Goal: Task Accomplishment & Management: Complete application form

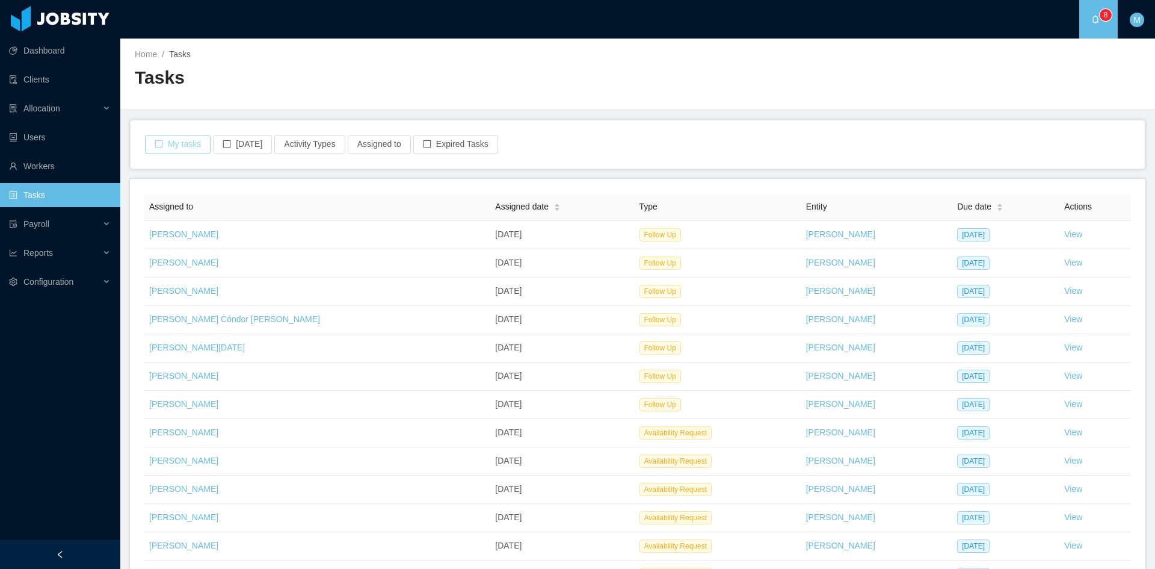
click at [185, 152] on button "My tasks" at bounding box center [178, 144] width 66 height 19
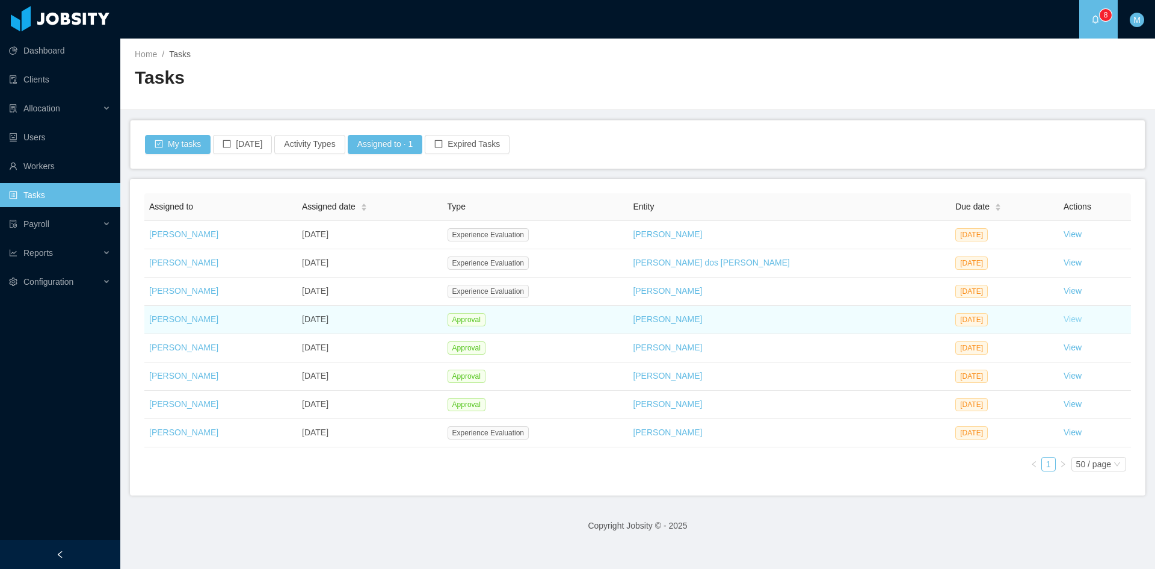
click at [1064, 321] on link "View" at bounding box center [1073, 319] width 18 height 10
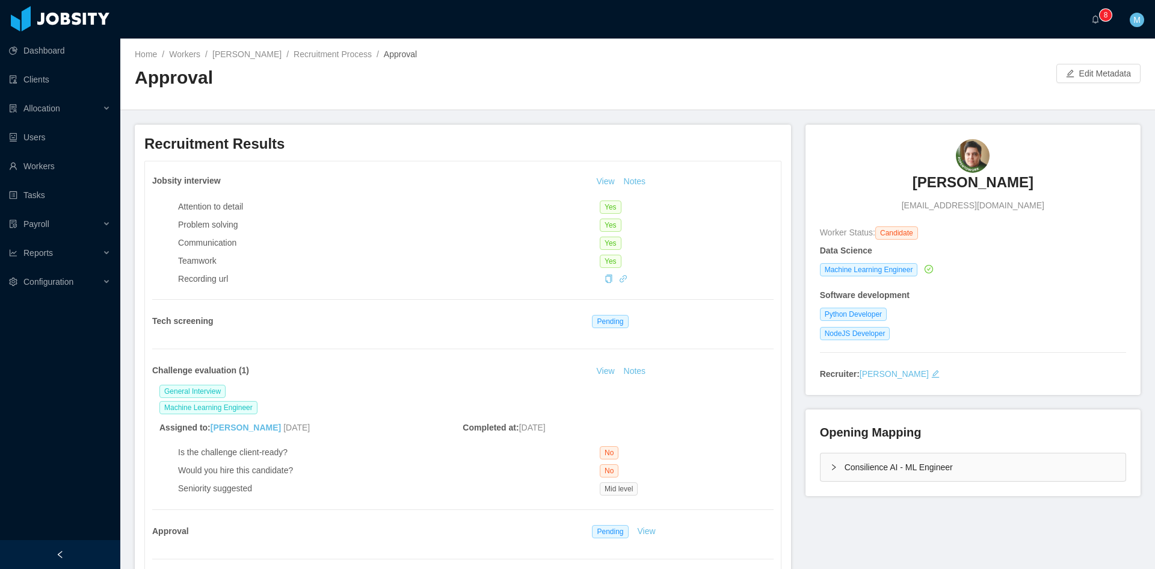
scroll to position [100, 0]
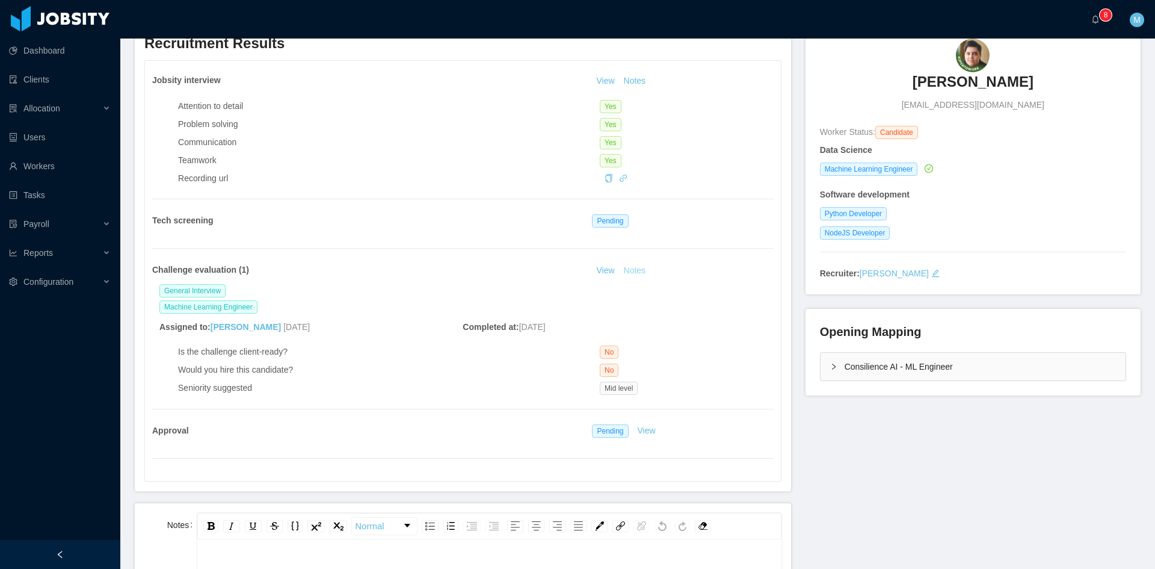
click at [628, 271] on button "Notes" at bounding box center [635, 271] width 32 height 14
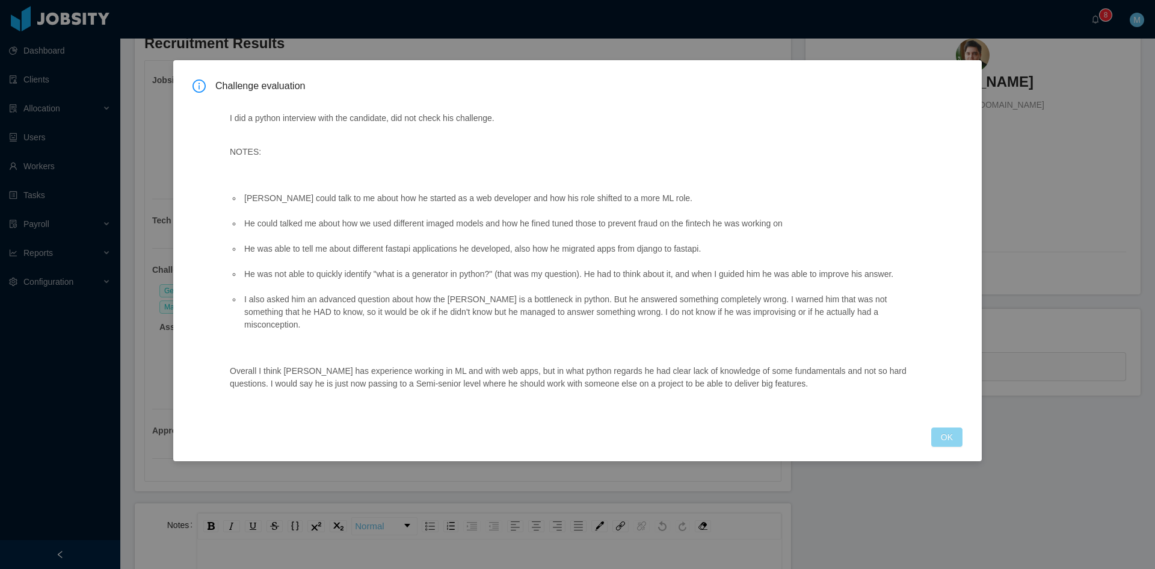
click at [950, 427] on button "OK" at bounding box center [946, 436] width 31 height 19
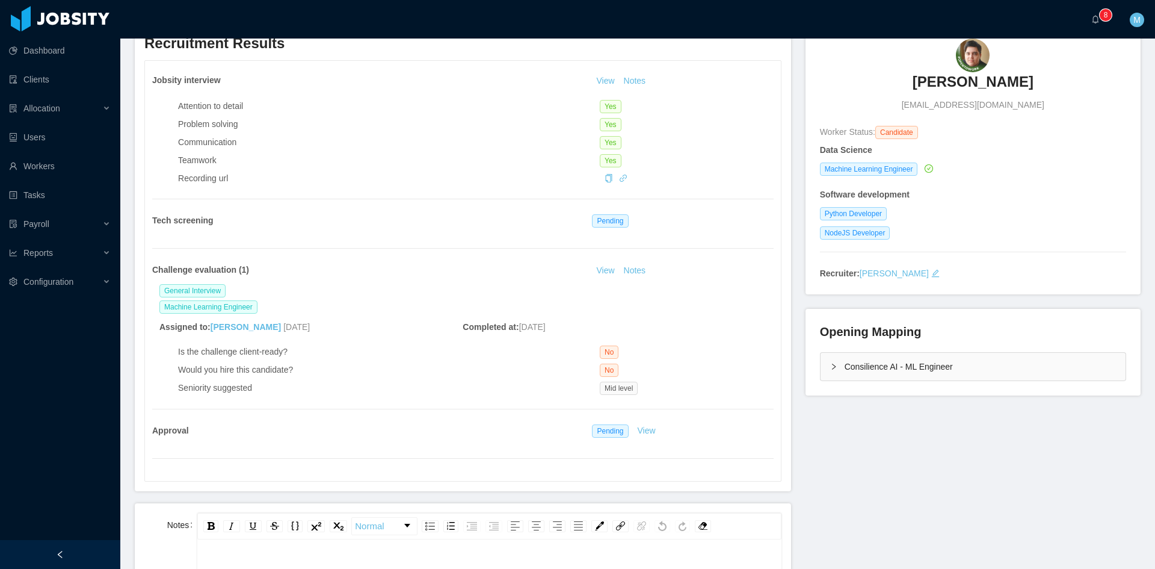
click at [821, 369] on div "Consilience AI - ML Engineer" at bounding box center [973, 367] width 305 height 28
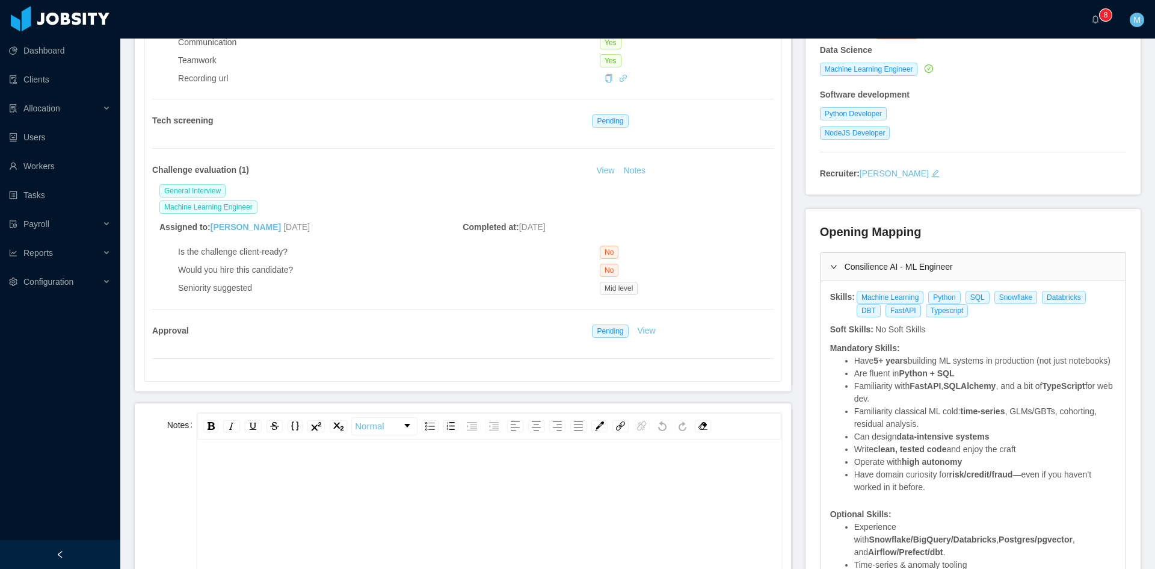
scroll to position [301, 0]
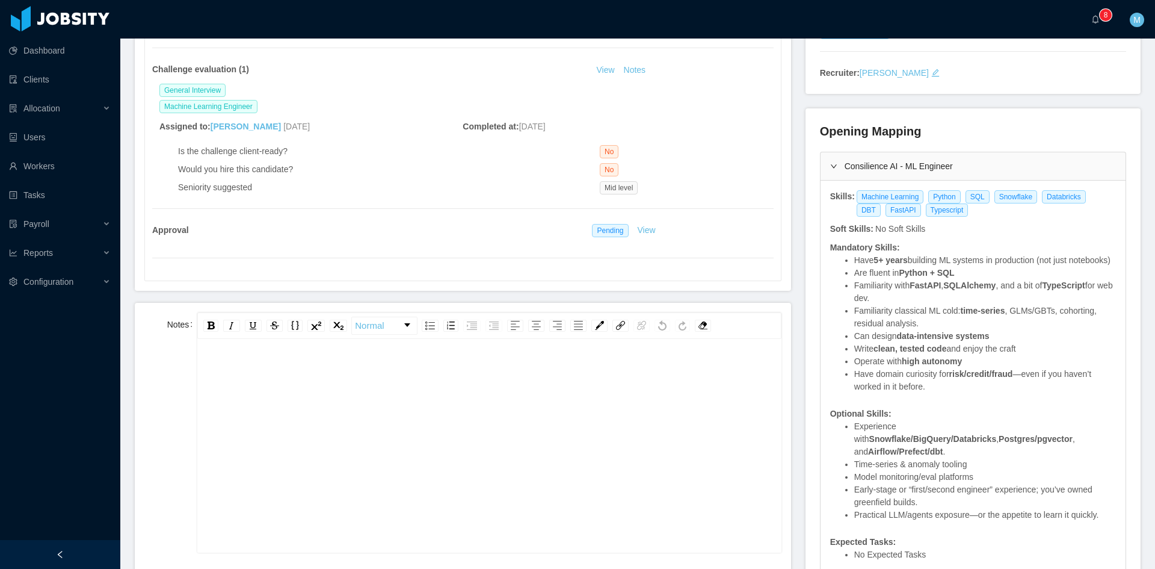
click at [437, 404] on div "rdw-editor" at bounding box center [489, 464] width 565 height 211
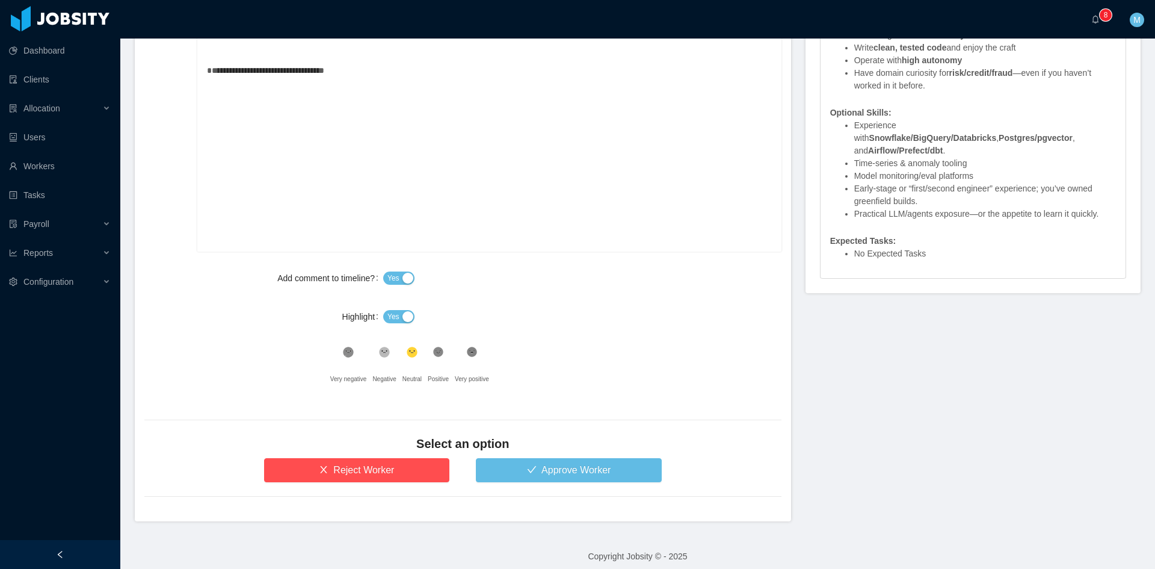
scroll to position [610, 0]
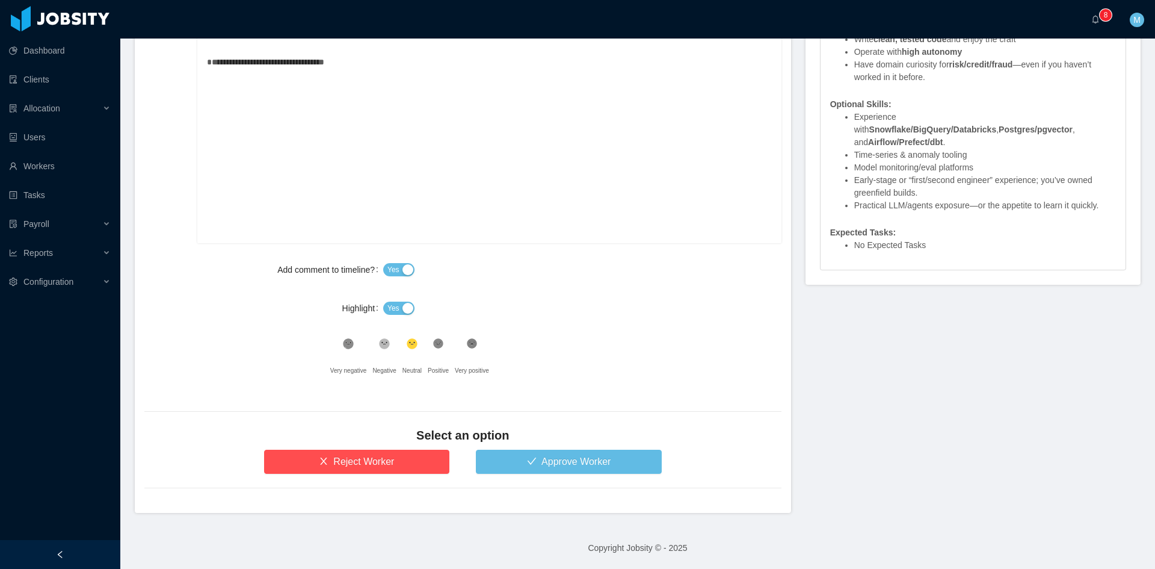
click at [399, 305] on button "Yes" at bounding box center [398, 307] width 31 height 13
drag, startPoint x: 522, startPoint y: 443, endPoint x: 529, endPoint y: 460, distance: 18.7
click at [522, 444] on div "Select an option" at bounding box center [462, 438] width 637 height 23
click at [529, 460] on button "Approve Worker" at bounding box center [569, 461] width 186 height 24
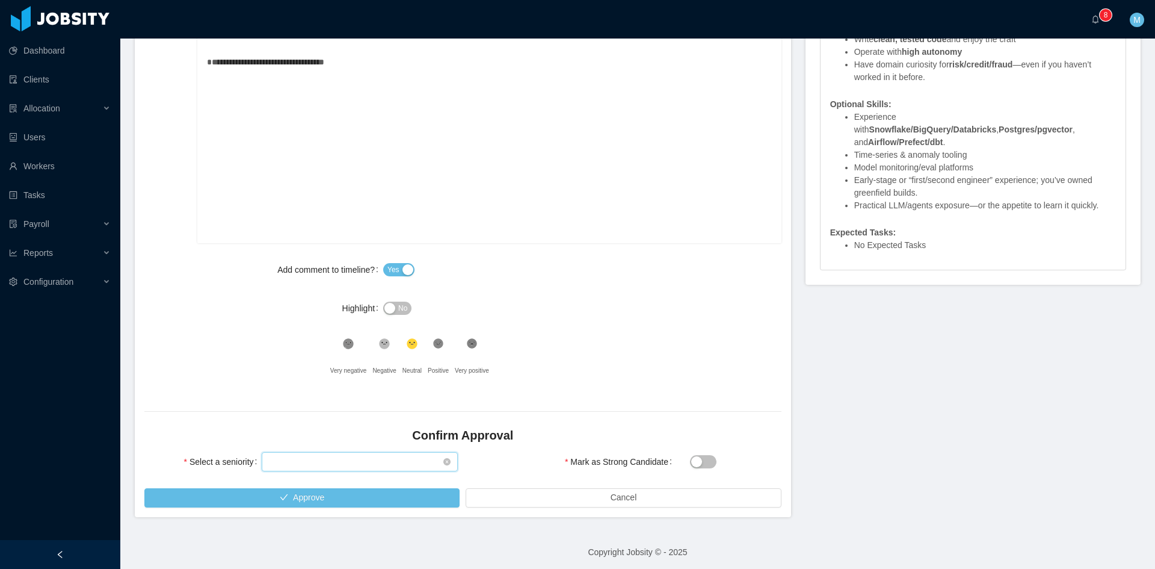
click at [312, 466] on div "Select seniority" at bounding box center [356, 461] width 174 height 18
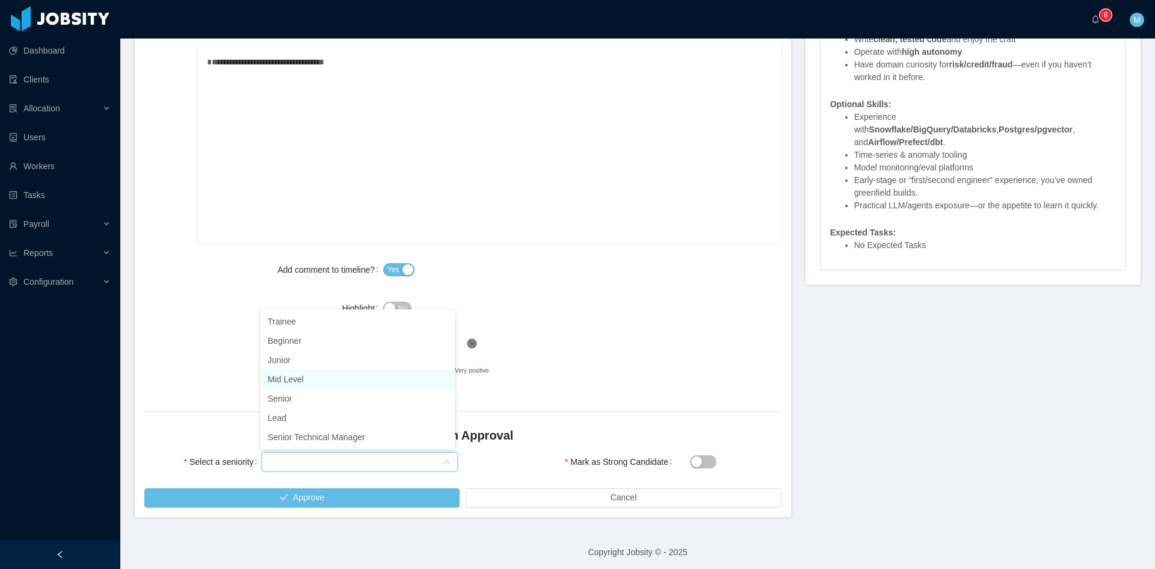
click at [291, 380] on li "Mid Level" at bounding box center [358, 378] width 194 height 19
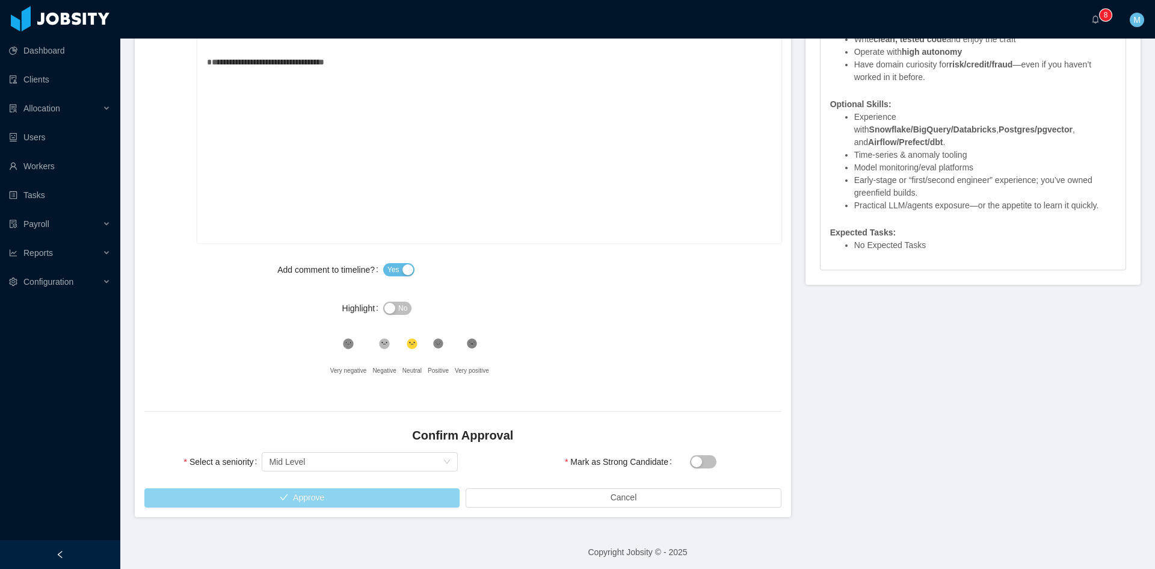
click at [350, 498] on button "Approve" at bounding box center [301, 497] width 315 height 19
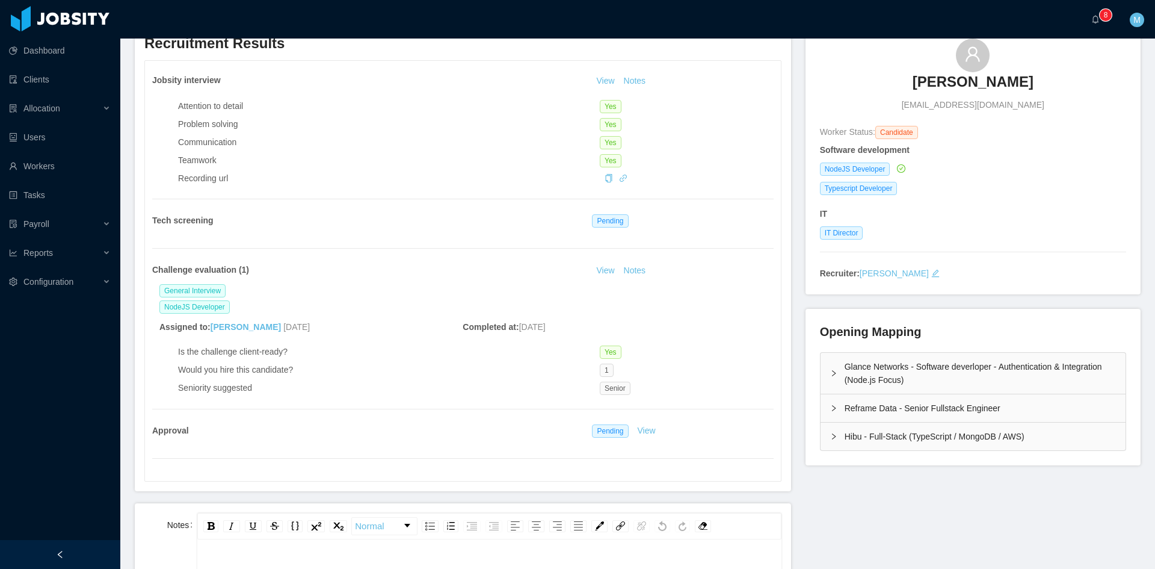
scroll to position [301, 0]
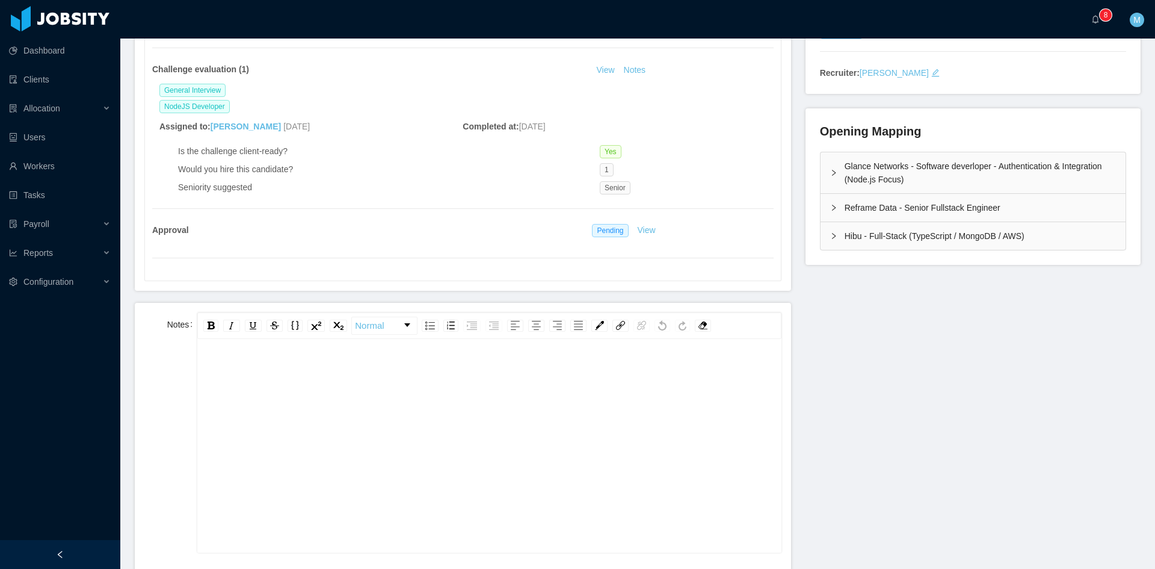
click at [412, 430] on div "rdw-editor" at bounding box center [489, 464] width 565 height 211
paste div "rdw-editor"
drag, startPoint x: 244, startPoint y: 372, endPoint x: 170, endPoint y: 362, distance: 74.2
click at [166, 363] on div "**********" at bounding box center [462, 432] width 637 height 240
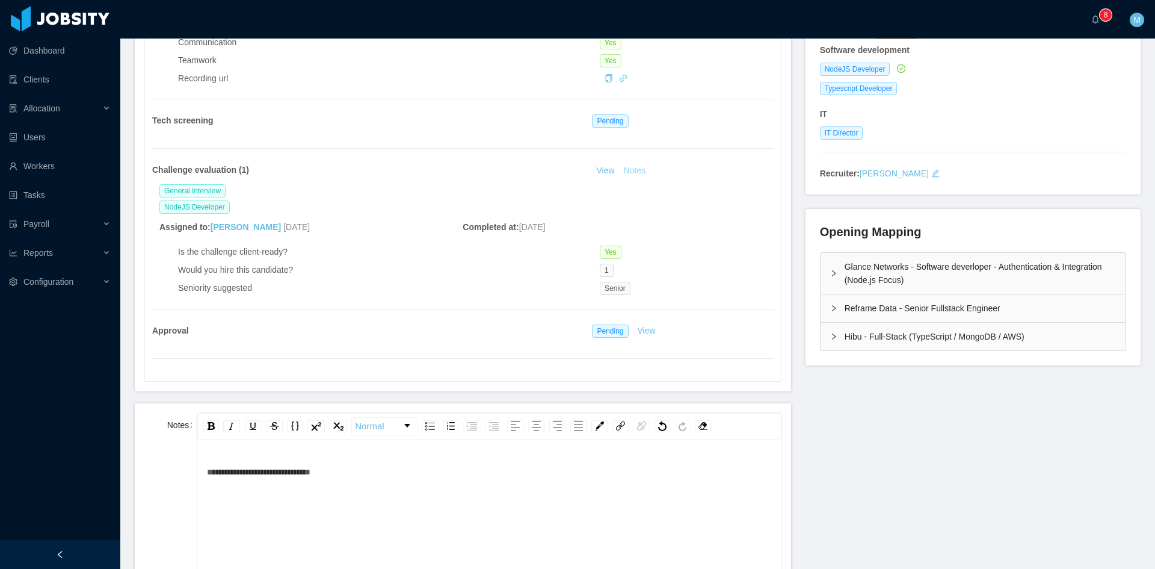
click at [640, 171] on button "Notes" at bounding box center [635, 171] width 32 height 14
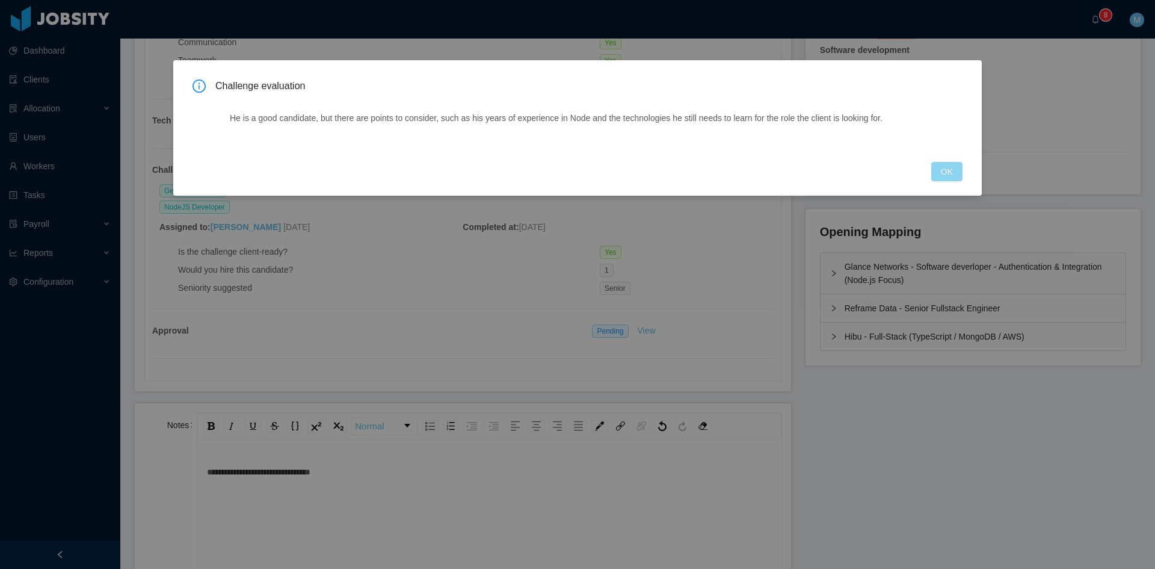
click at [948, 170] on button "OK" at bounding box center [946, 171] width 31 height 19
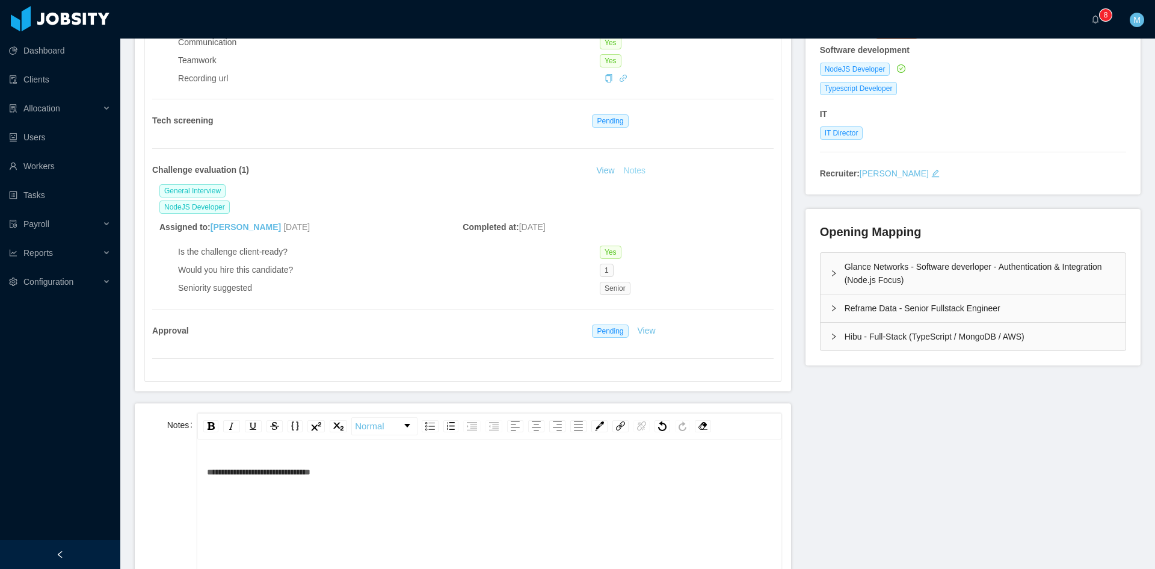
scroll to position [100, 0]
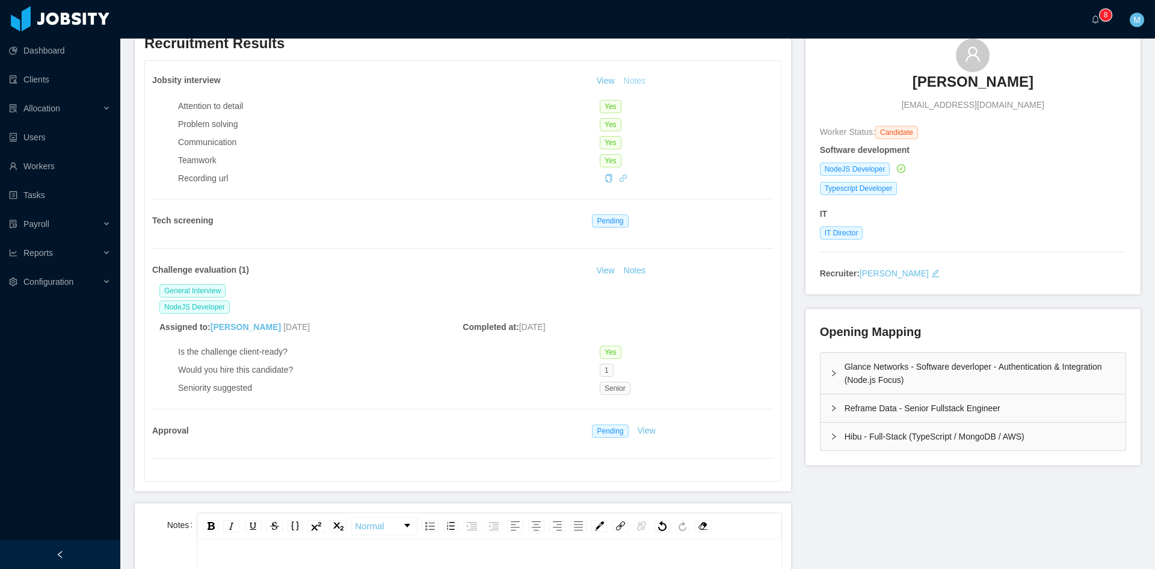
click at [629, 83] on button "Notes" at bounding box center [635, 81] width 32 height 14
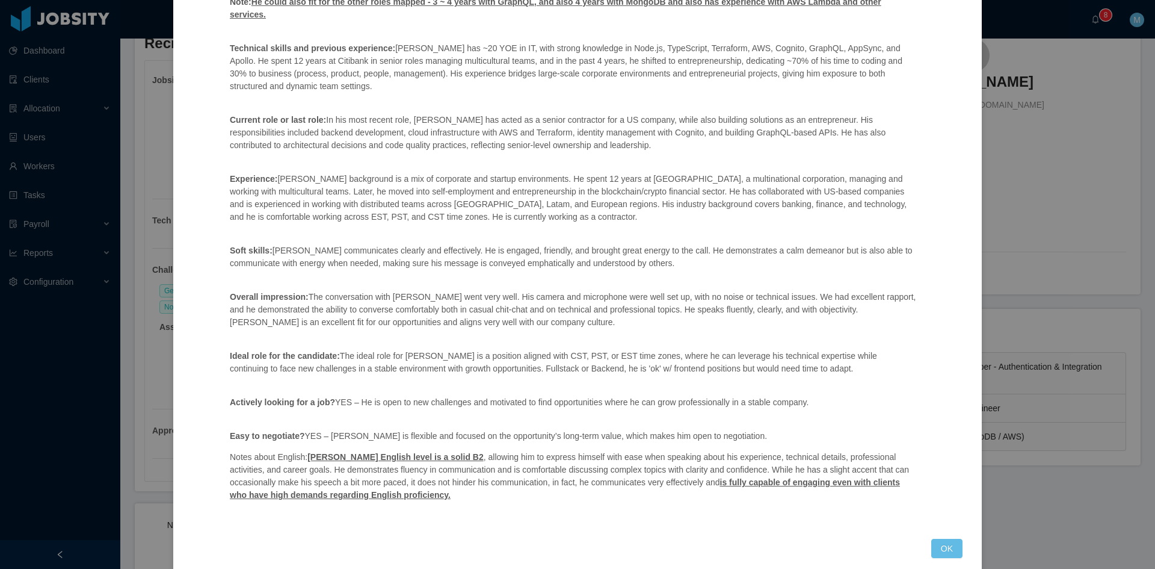
scroll to position [206, 0]
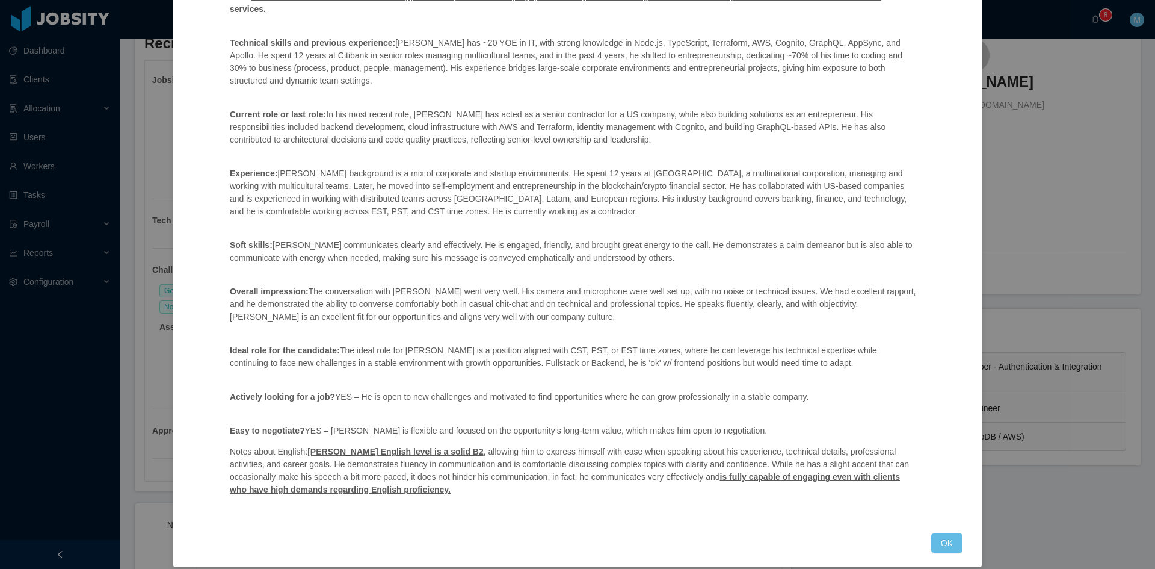
click at [963, 544] on div "Jobsity interview Position fit: Glance Networks - Software deverloper - Authent…" at bounding box center [577, 210] width 809 height 712
click at [947, 533] on button "OK" at bounding box center [946, 542] width 31 height 19
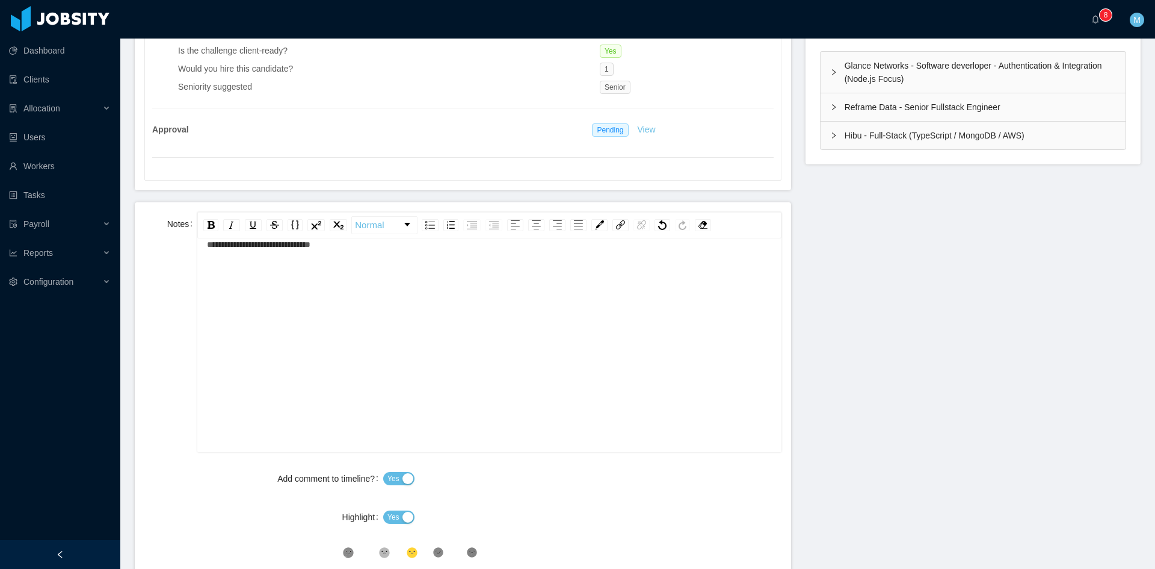
scroll to position [602, 0]
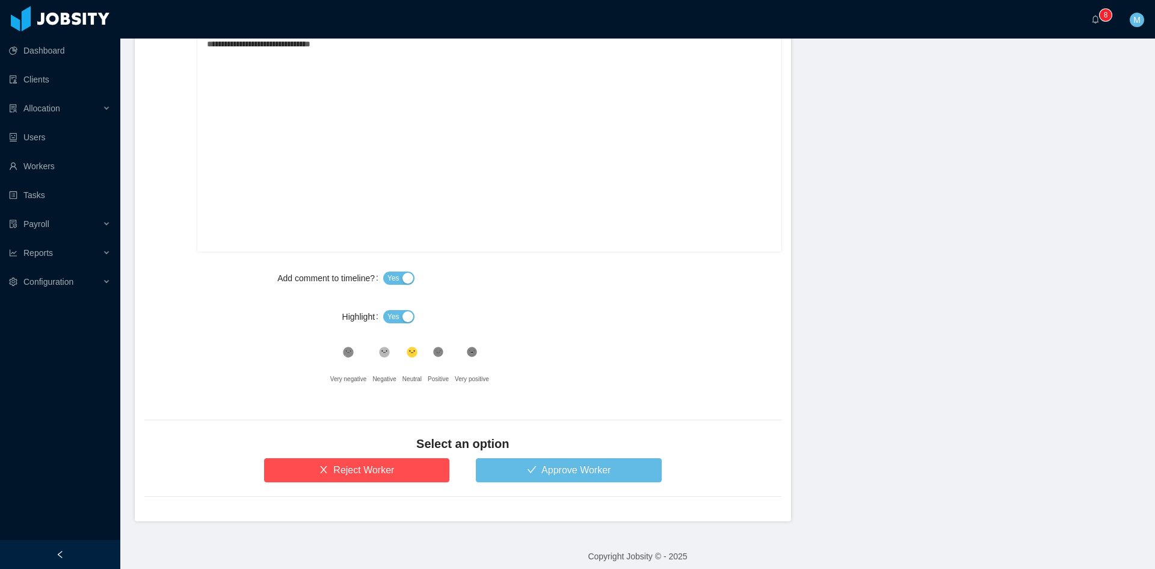
click at [395, 312] on span "Yes" at bounding box center [393, 316] width 12 height 12
click at [542, 472] on button "Approve Worker" at bounding box center [569, 470] width 186 height 24
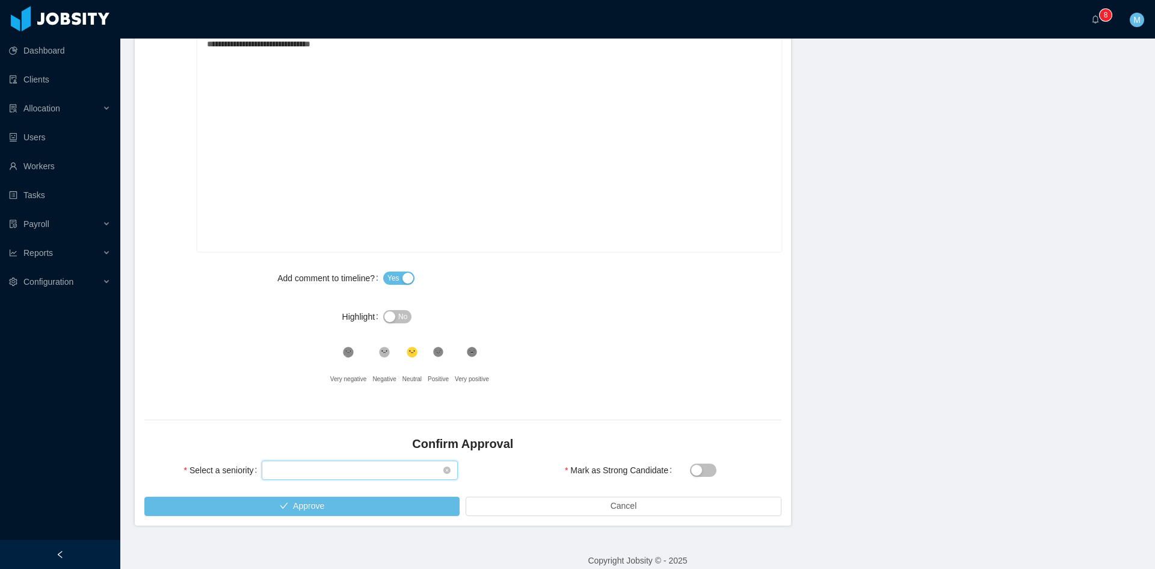
click at [310, 475] on div "Select seniority" at bounding box center [356, 470] width 174 height 18
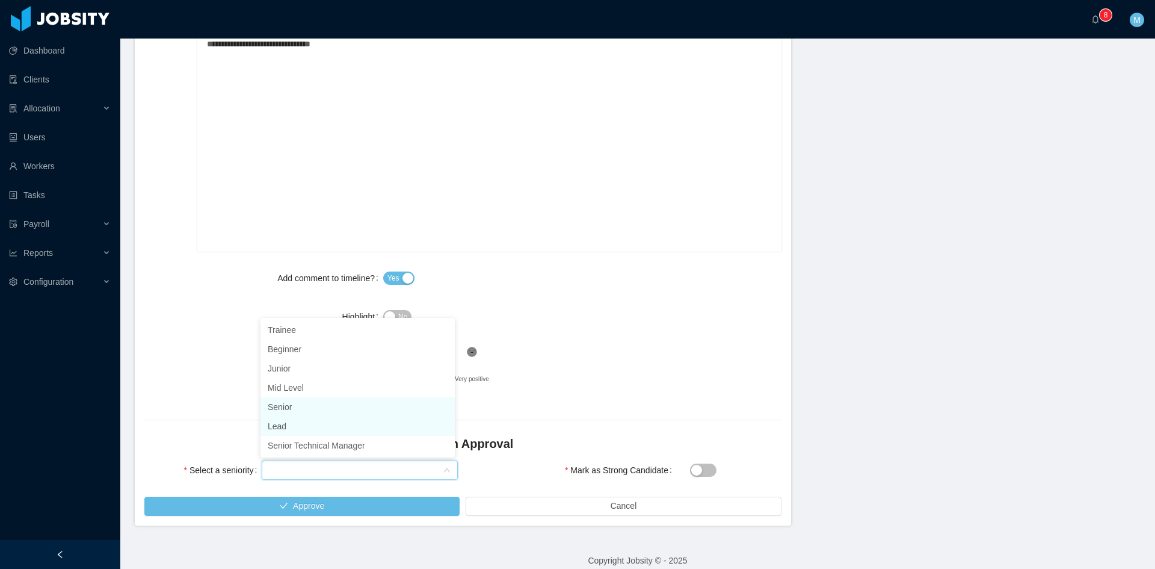
click at [284, 407] on li "Senior" at bounding box center [358, 406] width 194 height 19
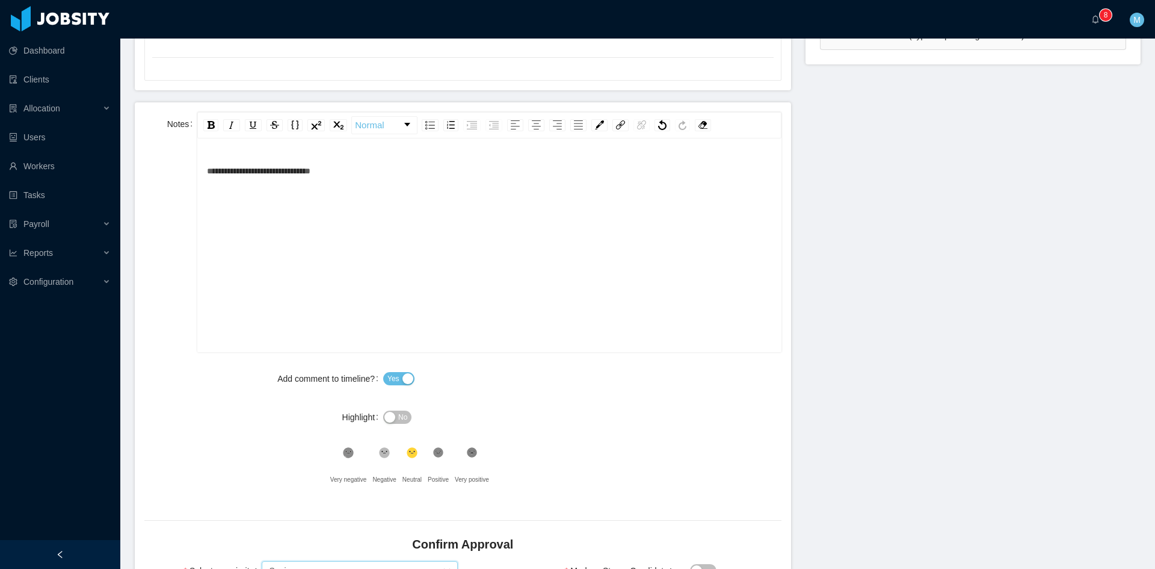
scroll to position [614, 0]
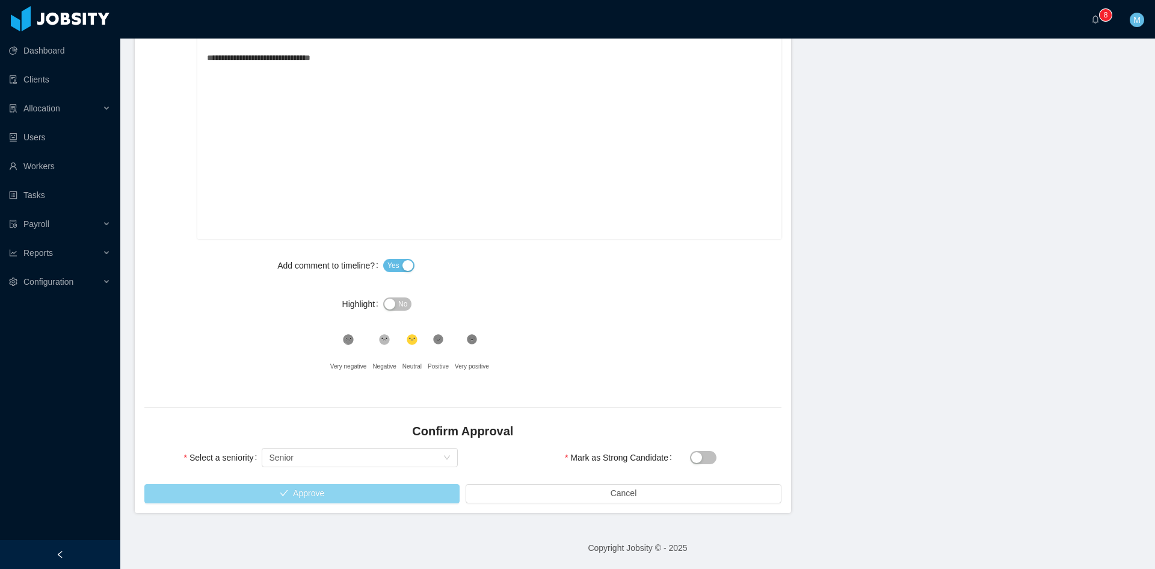
click at [287, 493] on button "Approve" at bounding box center [301, 493] width 315 height 19
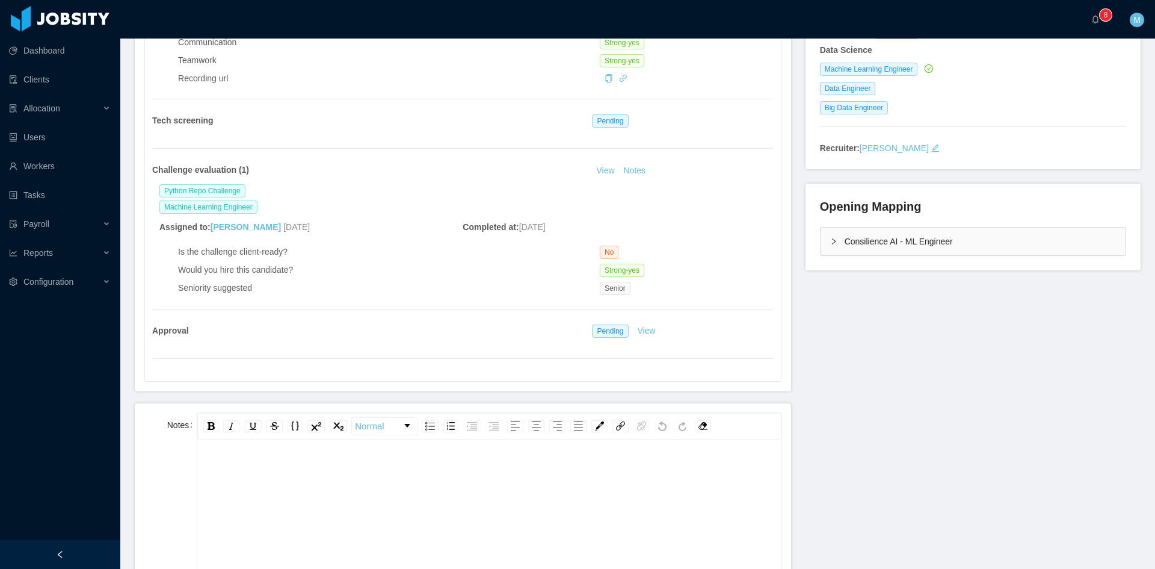
scroll to position [301, 0]
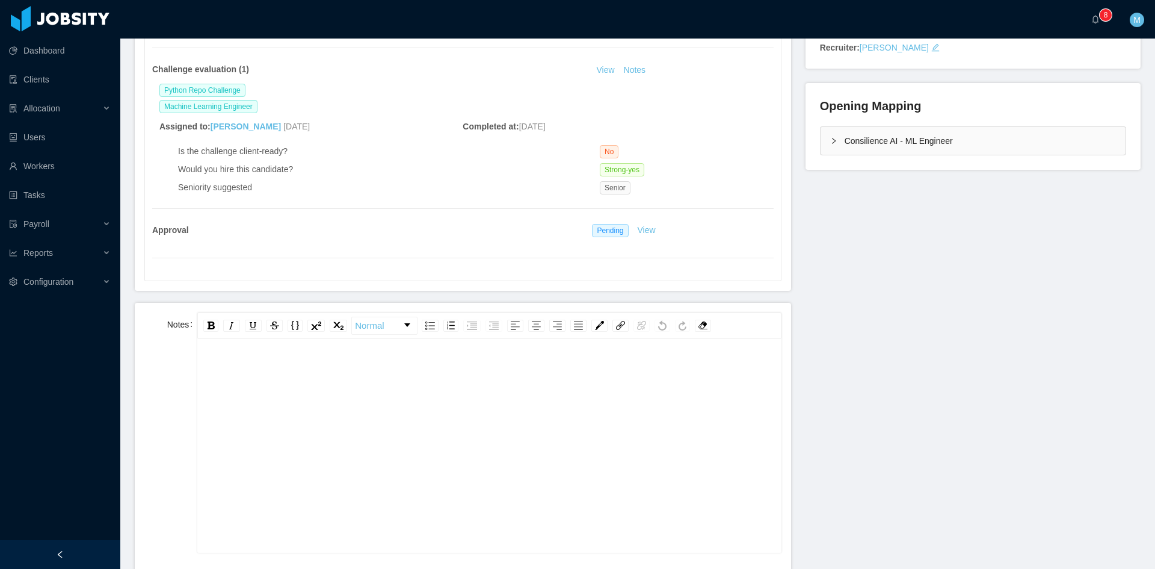
click at [399, 400] on div "rdw-editor" at bounding box center [489, 464] width 565 height 211
paste div "rdw-editor"
drag, startPoint x: 245, startPoint y: 374, endPoint x: 177, endPoint y: 366, distance: 69.0
click at [167, 372] on div "**********" at bounding box center [462, 432] width 637 height 240
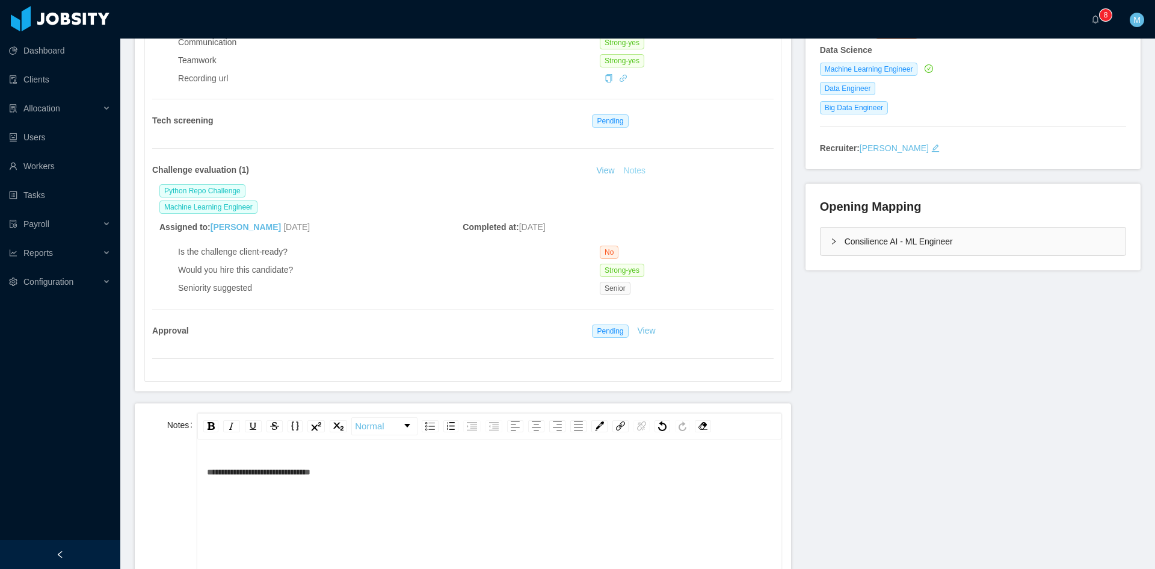
click at [629, 170] on button "Notes" at bounding box center [635, 171] width 32 height 14
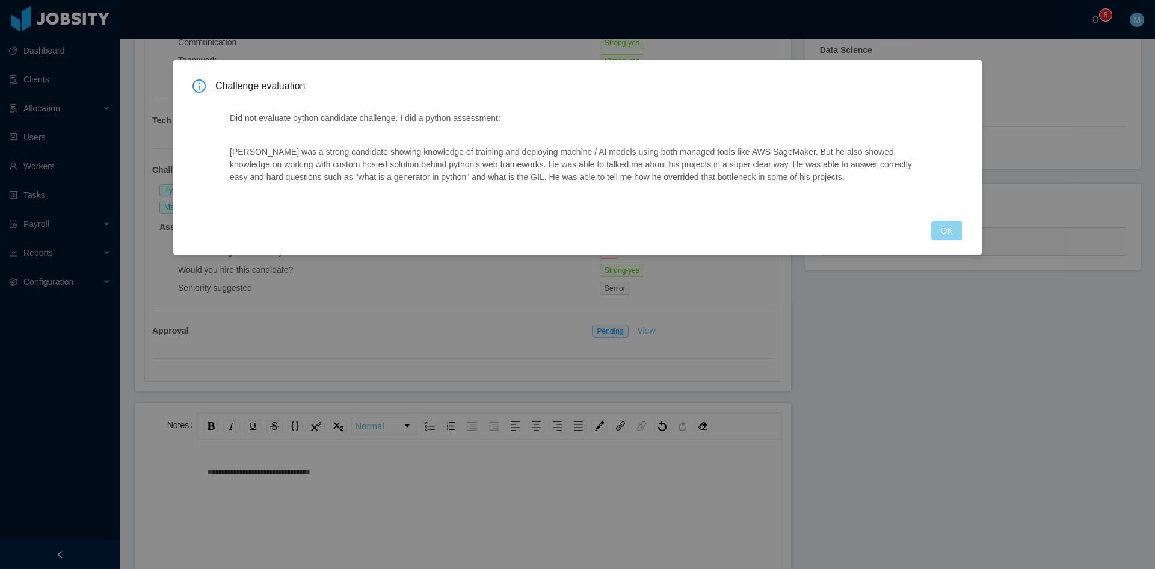
click at [955, 224] on button "OK" at bounding box center [946, 230] width 31 height 19
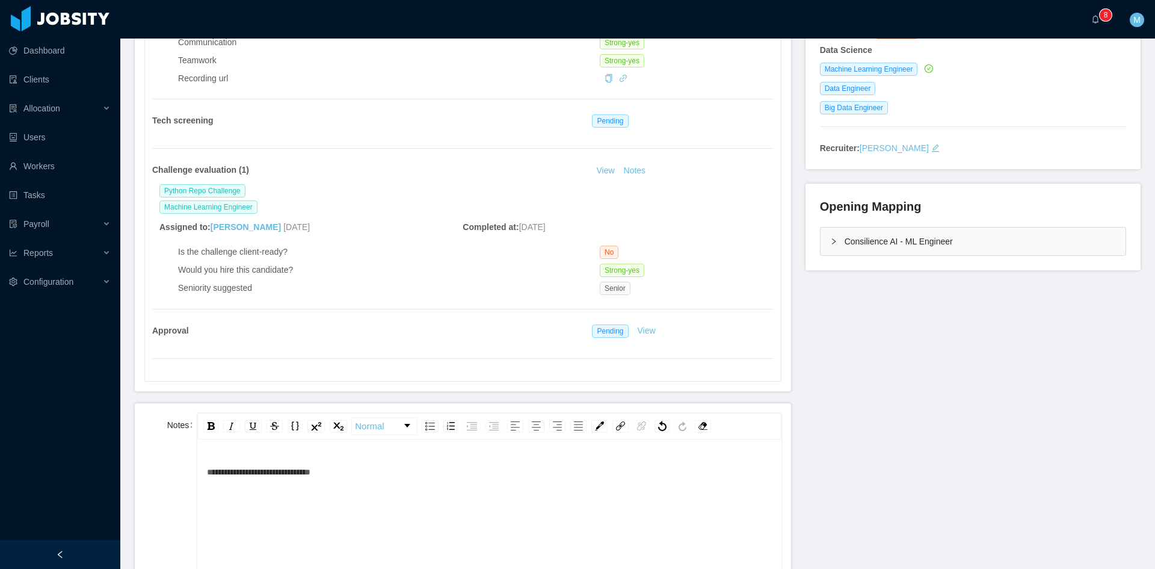
click at [833, 245] on div "Consilience AI - ML Engineer" at bounding box center [973, 241] width 305 height 28
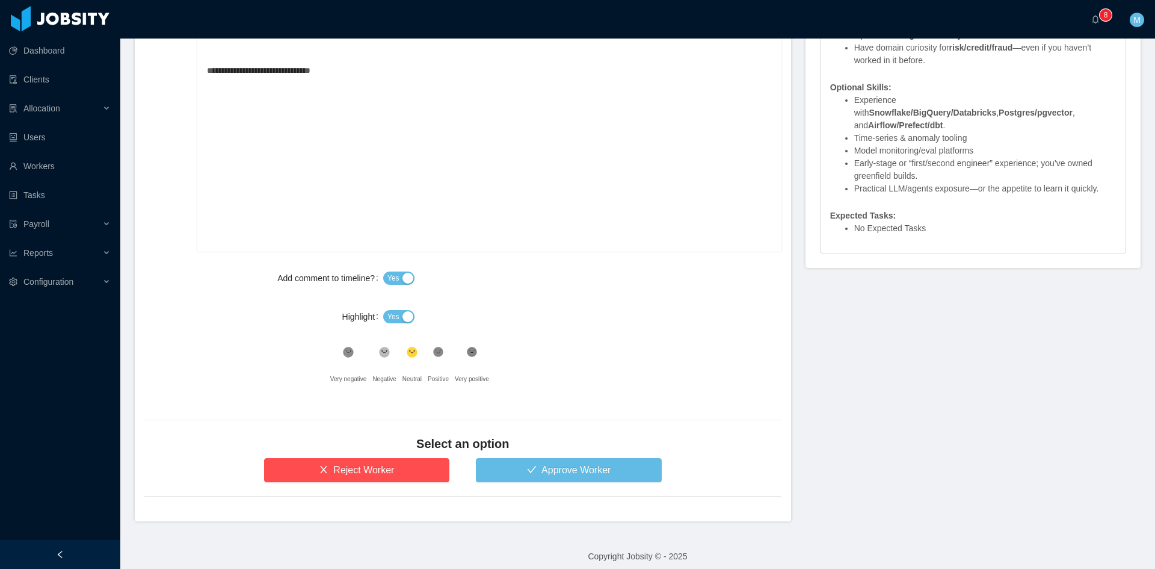
scroll to position [610, 0]
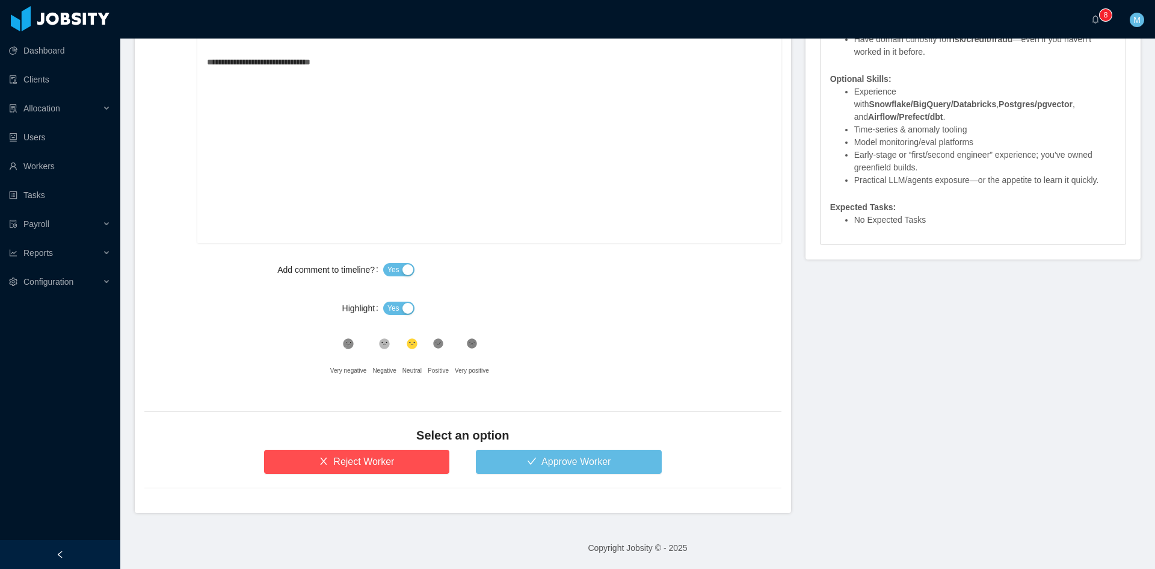
click at [395, 312] on span "Yes" at bounding box center [393, 308] width 12 height 12
click at [509, 461] on button "Approve Worker" at bounding box center [569, 461] width 186 height 24
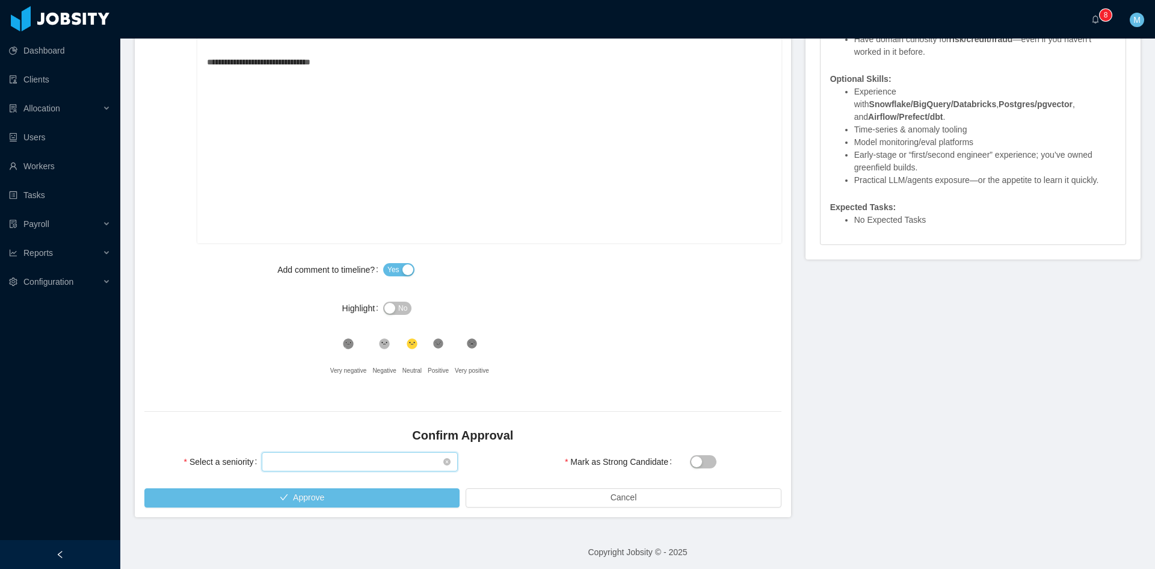
click at [324, 458] on div "Select seniority" at bounding box center [356, 461] width 174 height 18
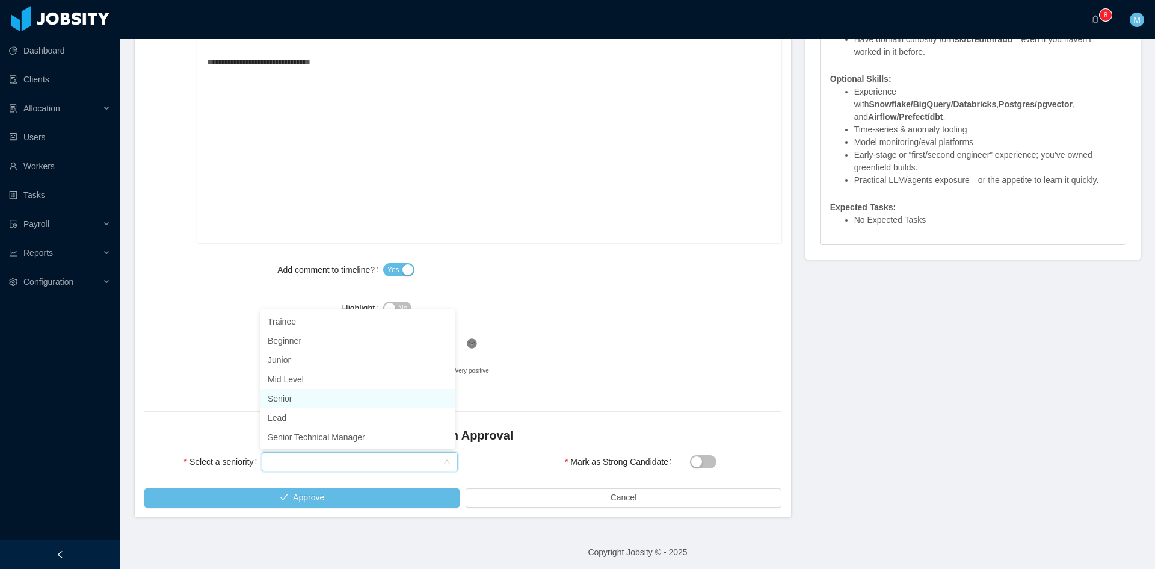
click at [290, 395] on li "Senior" at bounding box center [358, 398] width 194 height 19
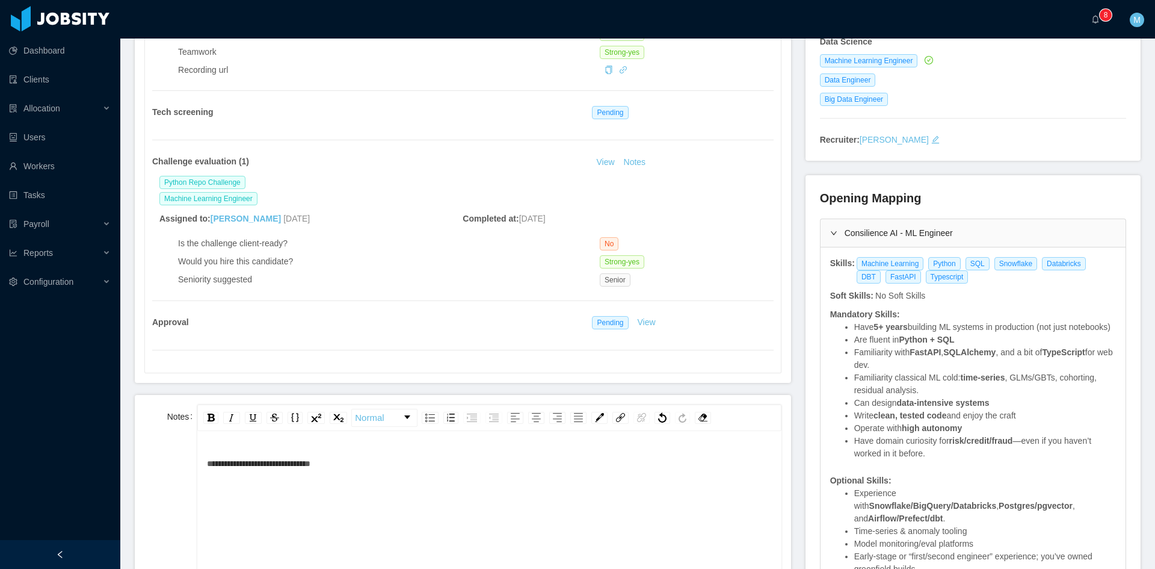
scroll to position [0, 0]
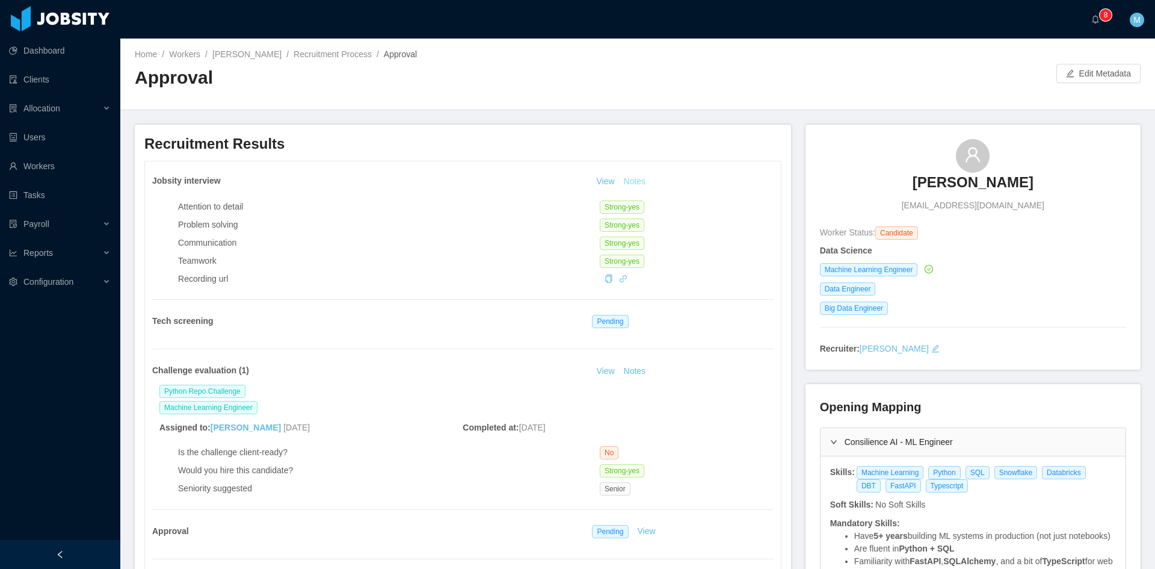
click at [623, 177] on button "Notes" at bounding box center [635, 181] width 32 height 14
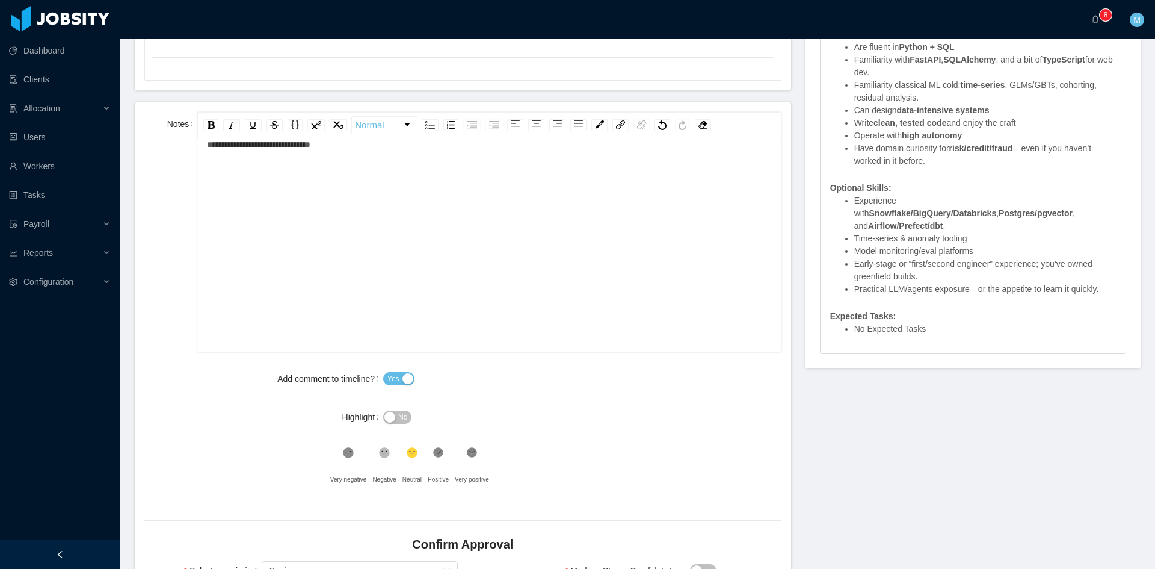
scroll to position [614, 0]
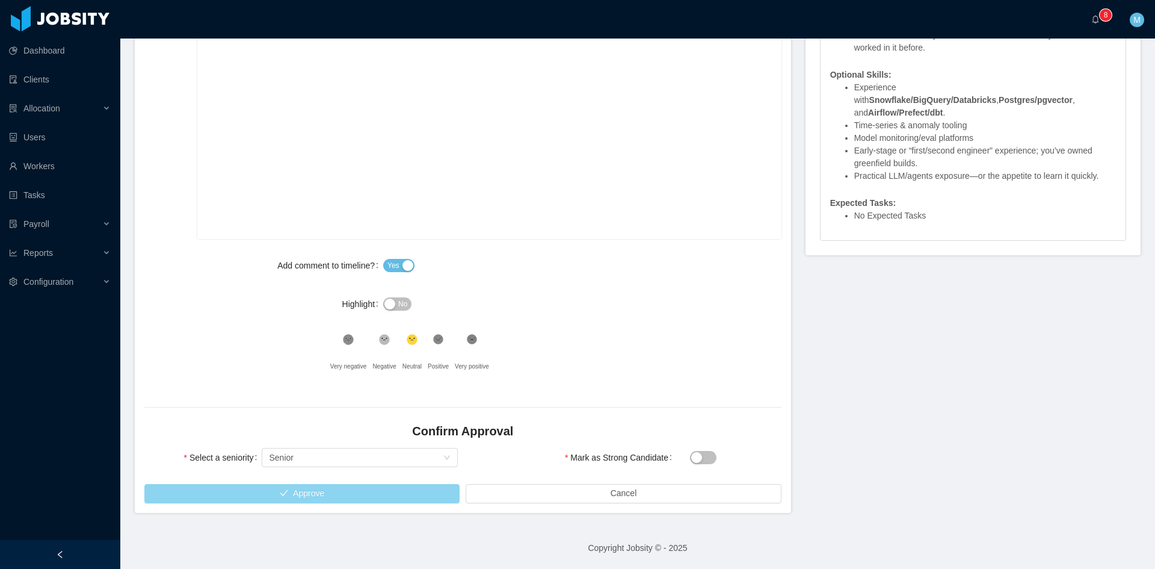
click at [289, 489] on button "Approve" at bounding box center [301, 493] width 315 height 19
